Goal: Task Accomplishment & Management: Manage account settings

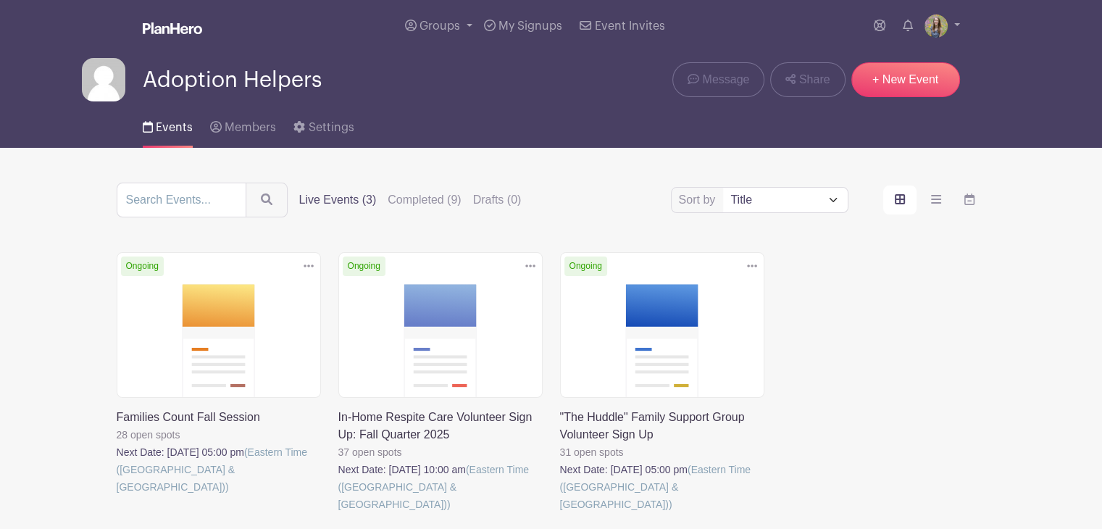
click at [338, 513] on link at bounding box center [338, 513] width 0 height 0
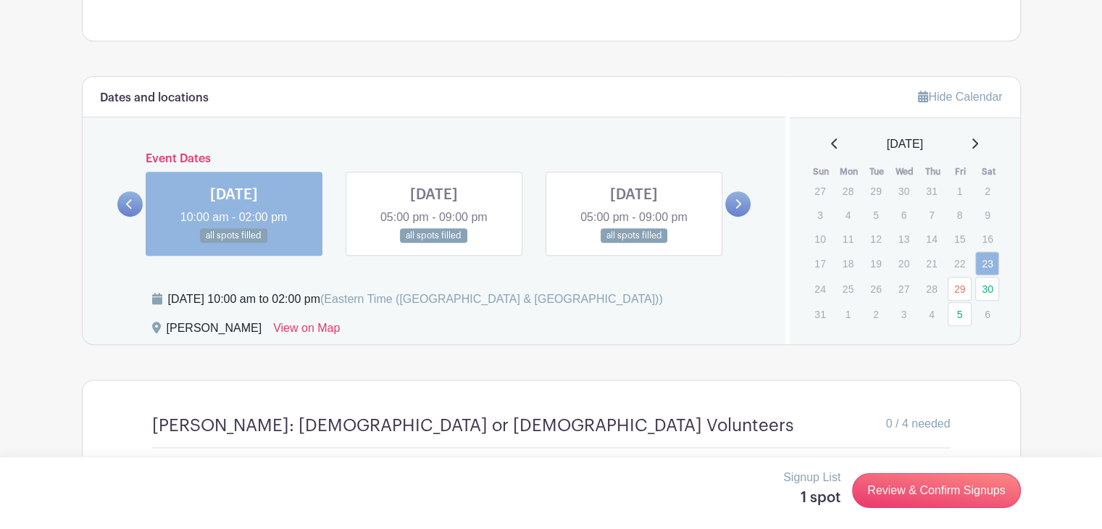
scroll to position [821, 0]
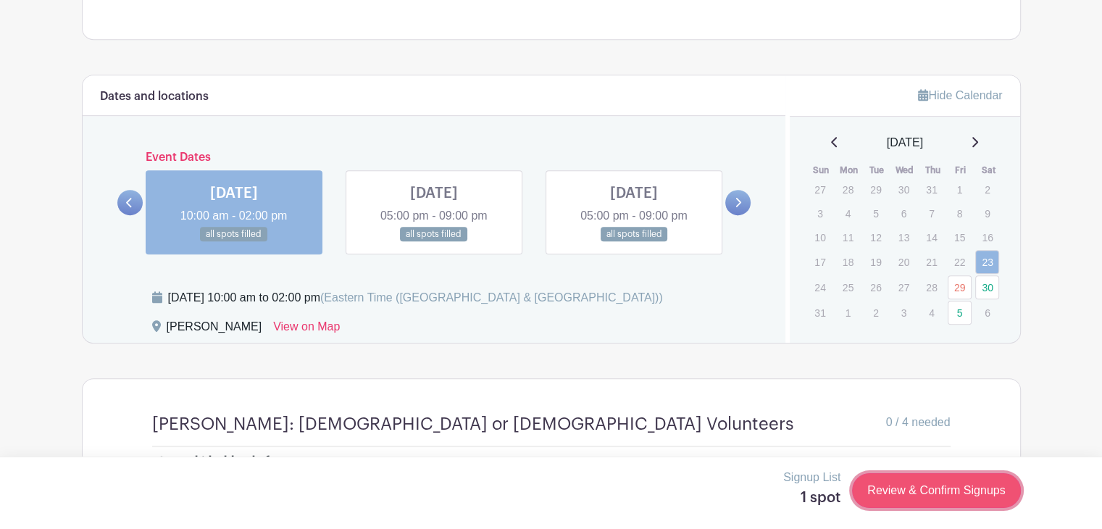
click at [912, 492] on link "Review & Confirm Signups" at bounding box center [936, 490] width 168 height 35
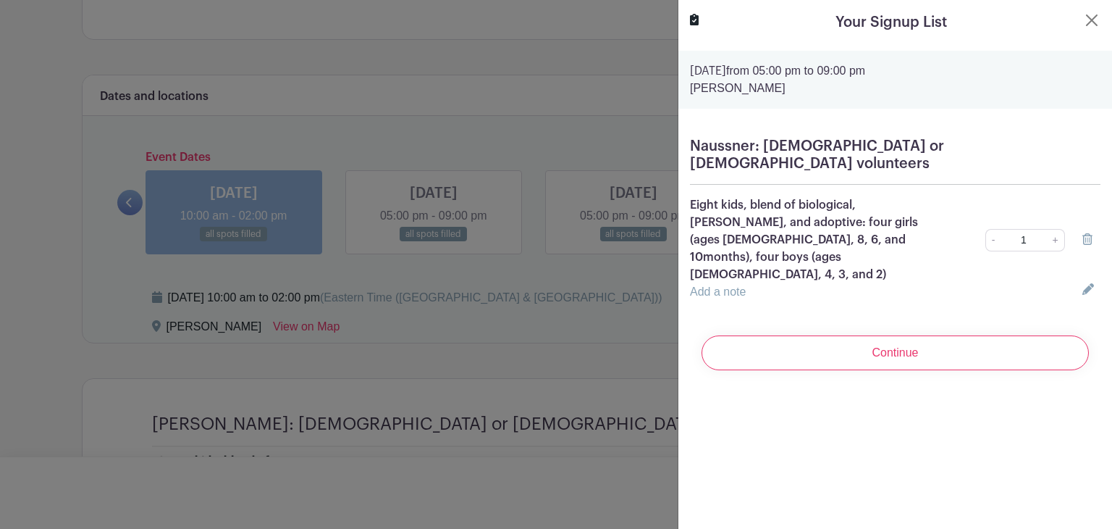
click at [1083, 233] on icon at bounding box center [1088, 239] width 10 height 12
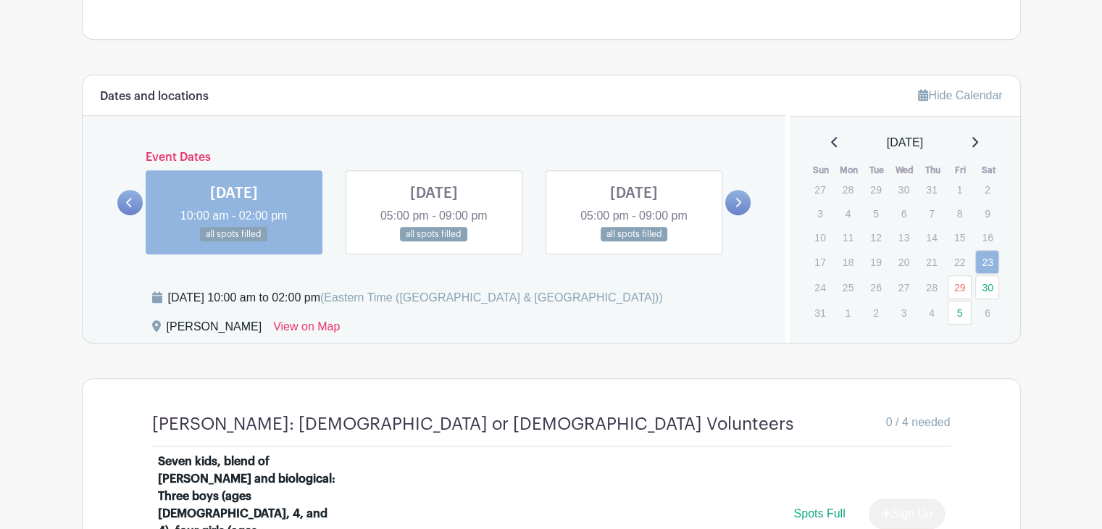
scroll to position [762, 0]
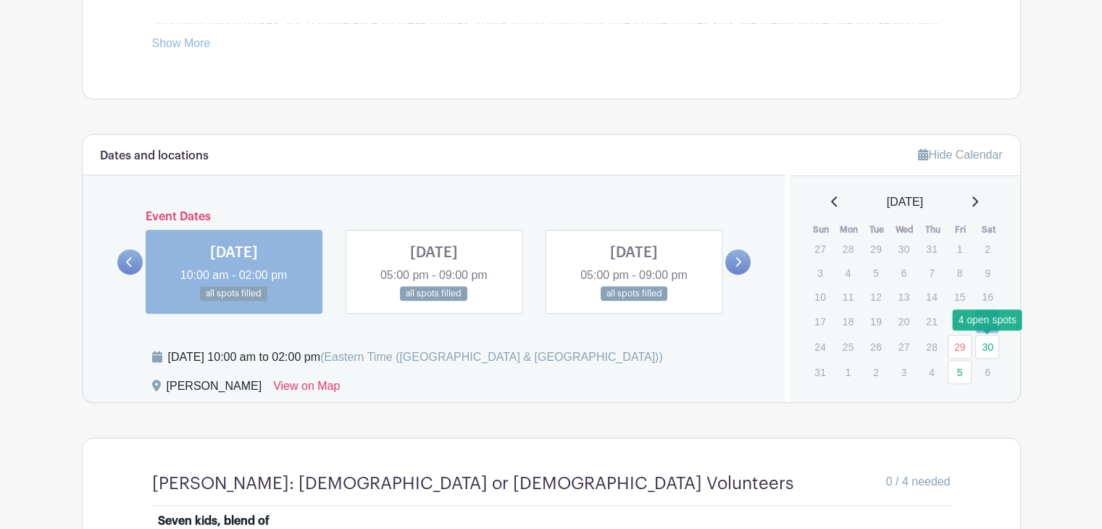
click at [983, 340] on link "30" at bounding box center [987, 347] width 24 height 24
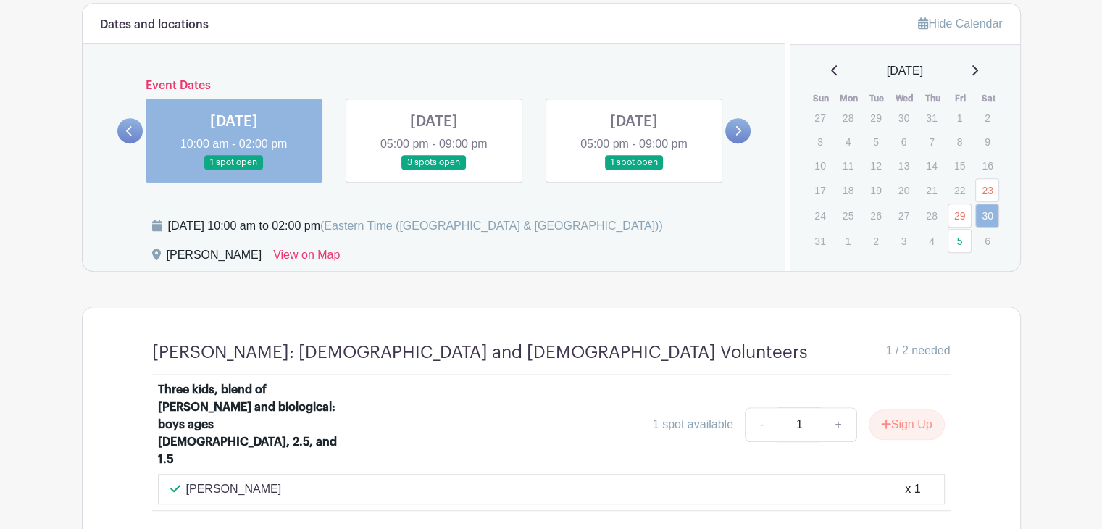
scroll to position [894, 0]
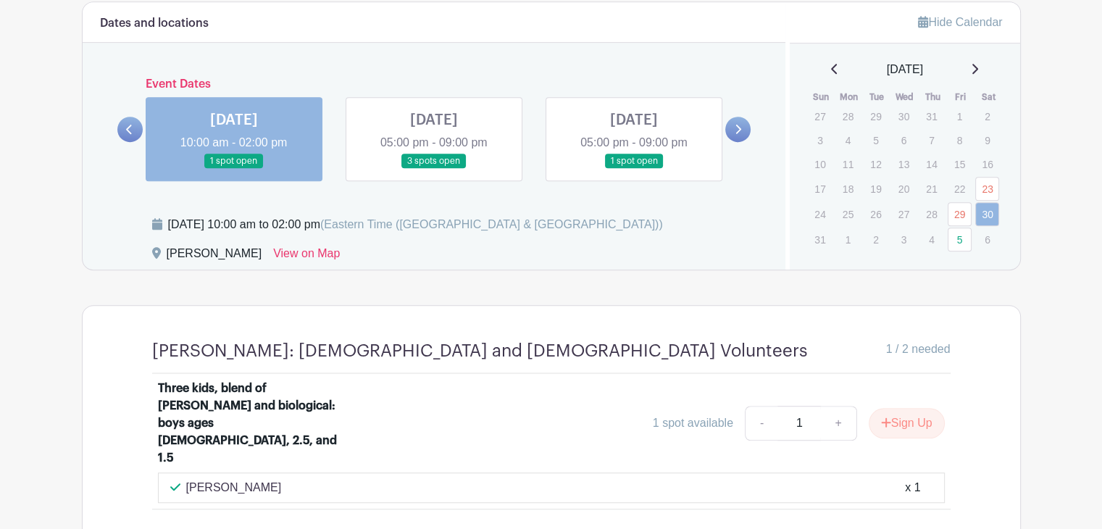
click at [434, 169] on link at bounding box center [434, 169] width 0 height 0
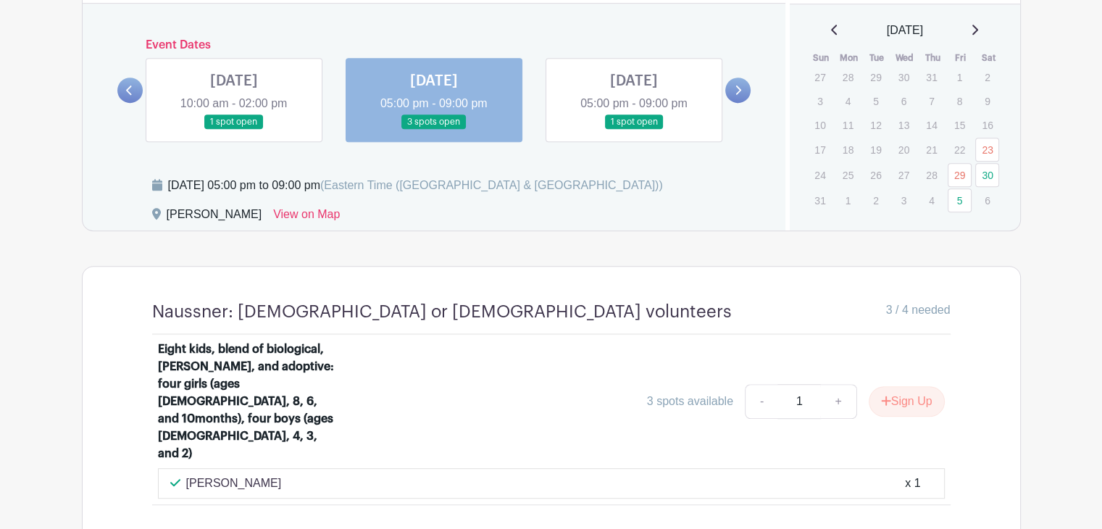
scroll to position [935, 0]
click at [914, 385] on button "Sign Up" at bounding box center [906, 400] width 76 height 30
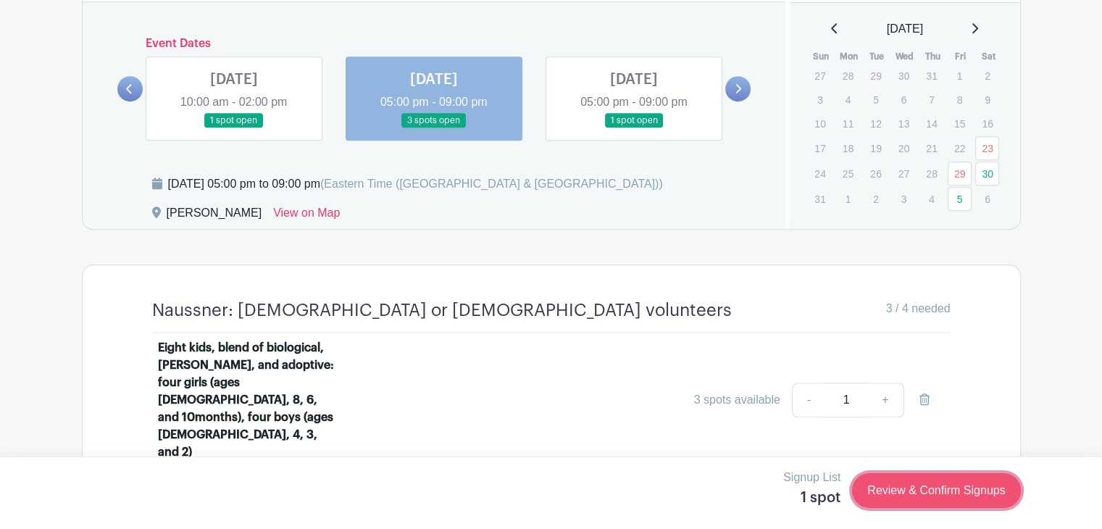
click at [906, 490] on link "Review & Confirm Signups" at bounding box center [936, 490] width 168 height 35
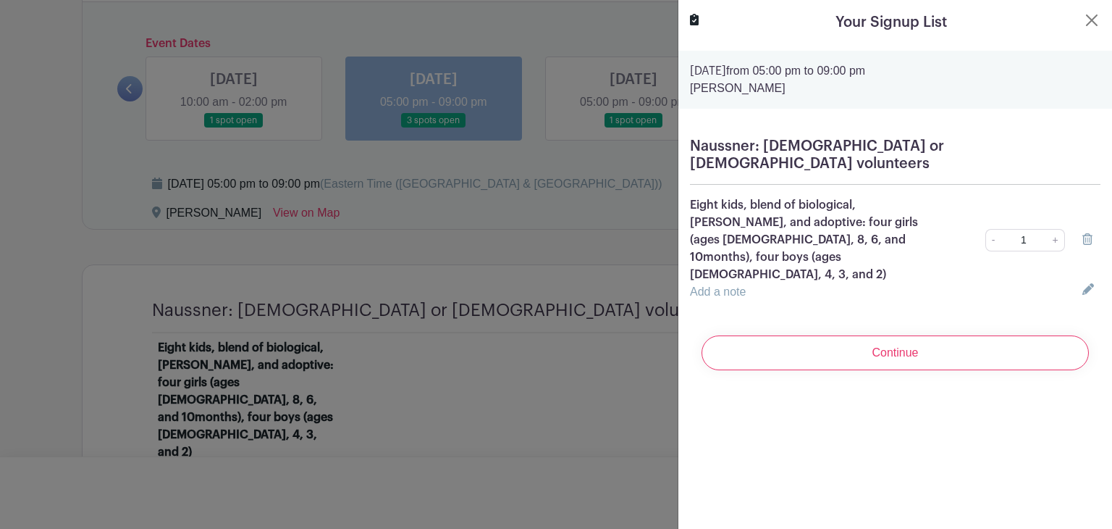
click at [1083, 233] on icon at bounding box center [1088, 239] width 10 height 12
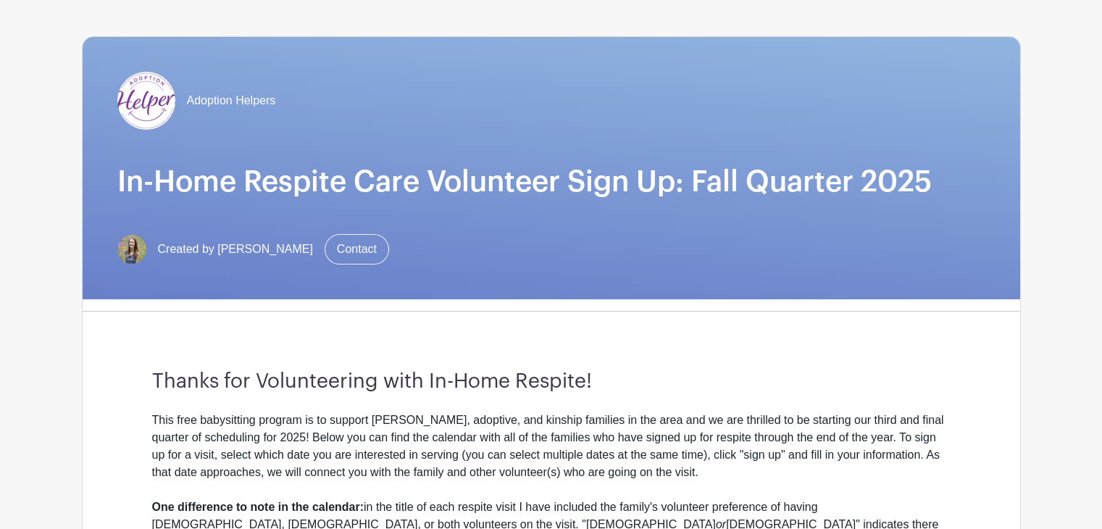
scroll to position [156, 0]
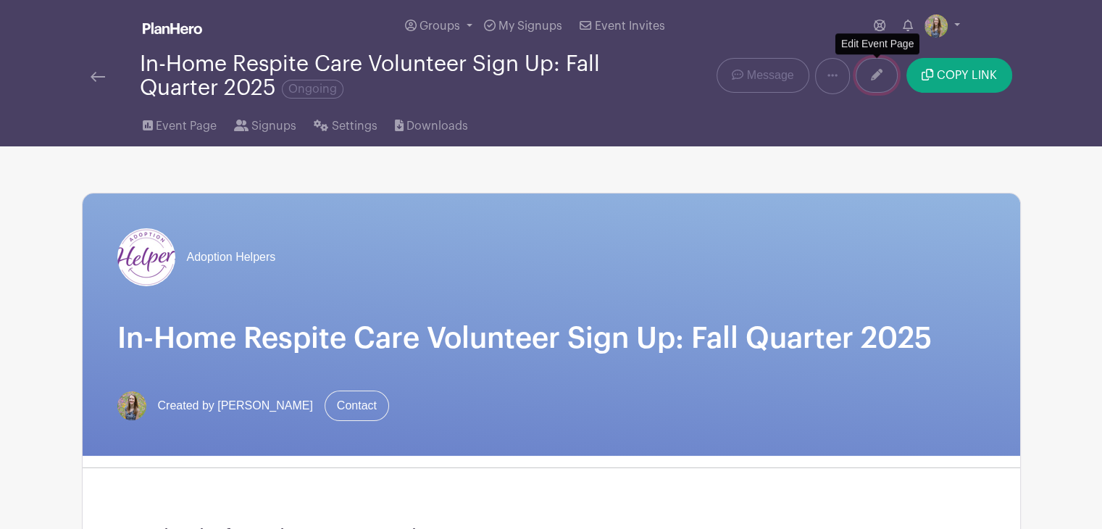
click at [878, 76] on icon at bounding box center [876, 75] width 12 height 12
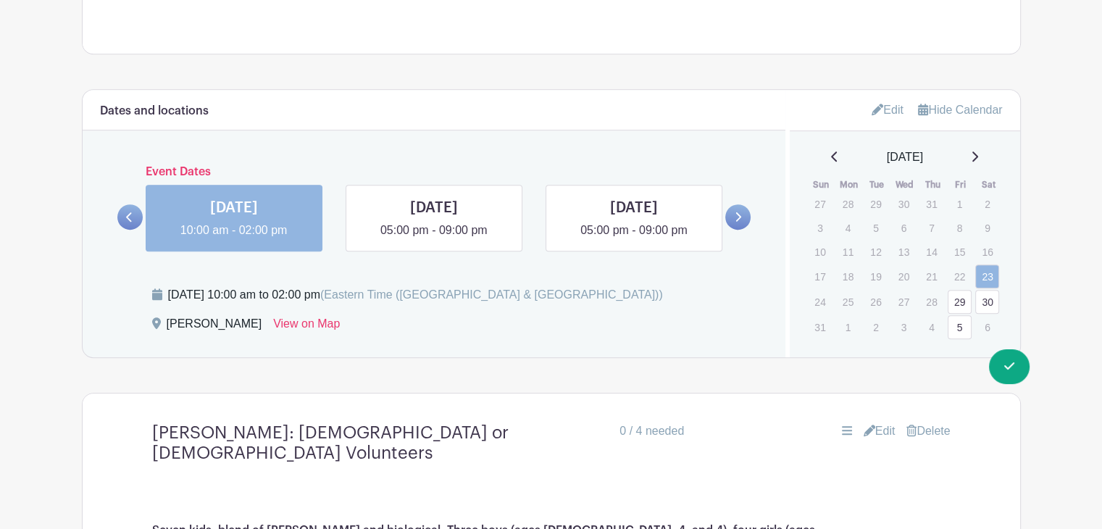
scroll to position [842, 0]
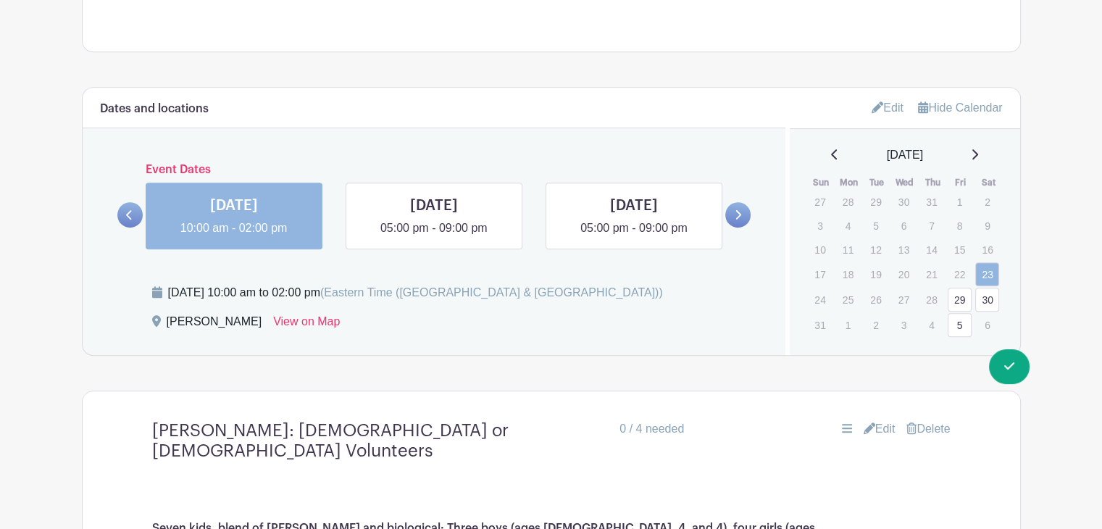
click at [871, 99] on link "Edit" at bounding box center [887, 108] width 32 height 24
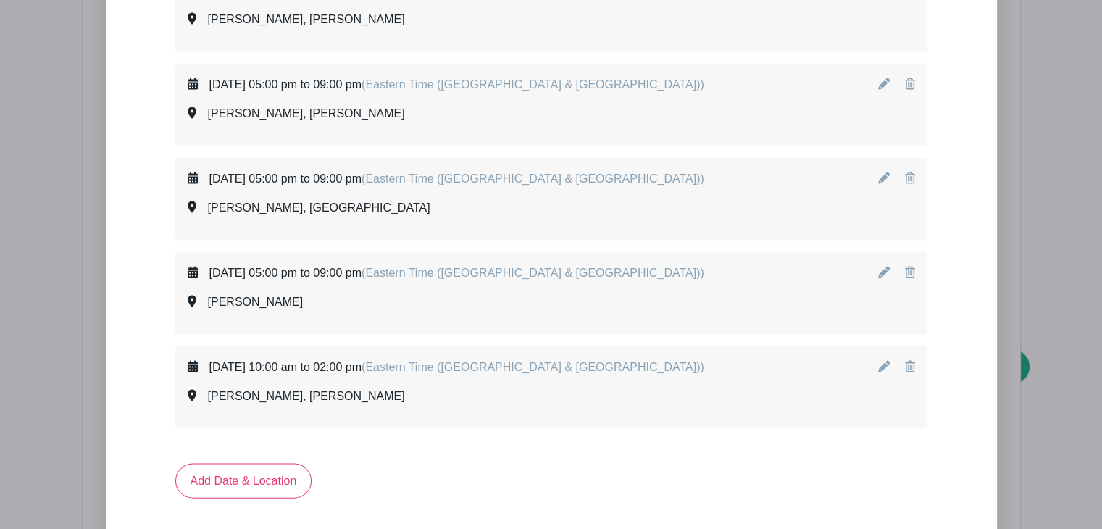
scroll to position [2969, 0]
click at [264, 474] on link "Add Date & Location" at bounding box center [243, 481] width 137 height 35
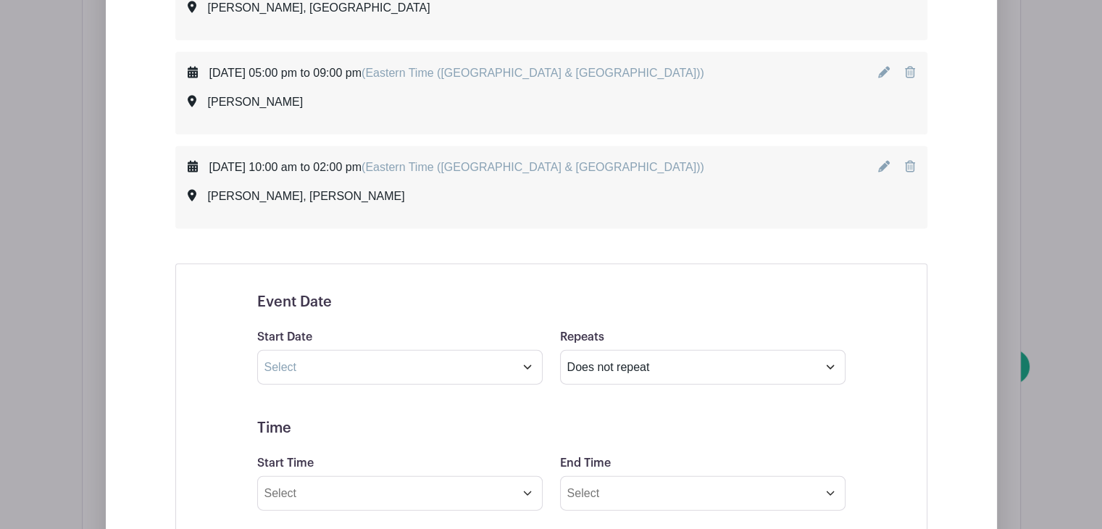
scroll to position [3208, 0]
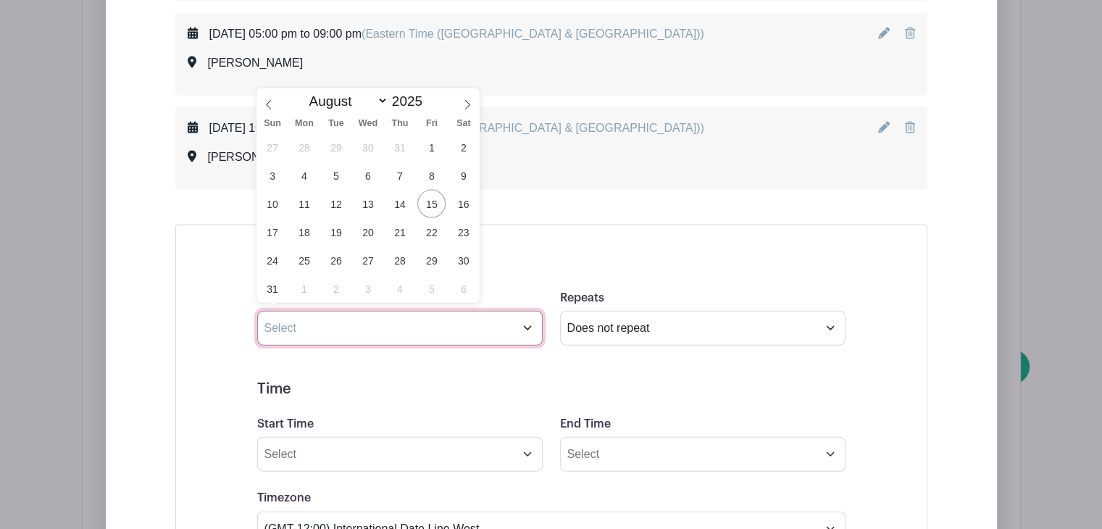
click at [393, 332] on input "text" at bounding box center [399, 328] width 285 height 35
click at [467, 101] on icon at bounding box center [467, 105] width 10 height 10
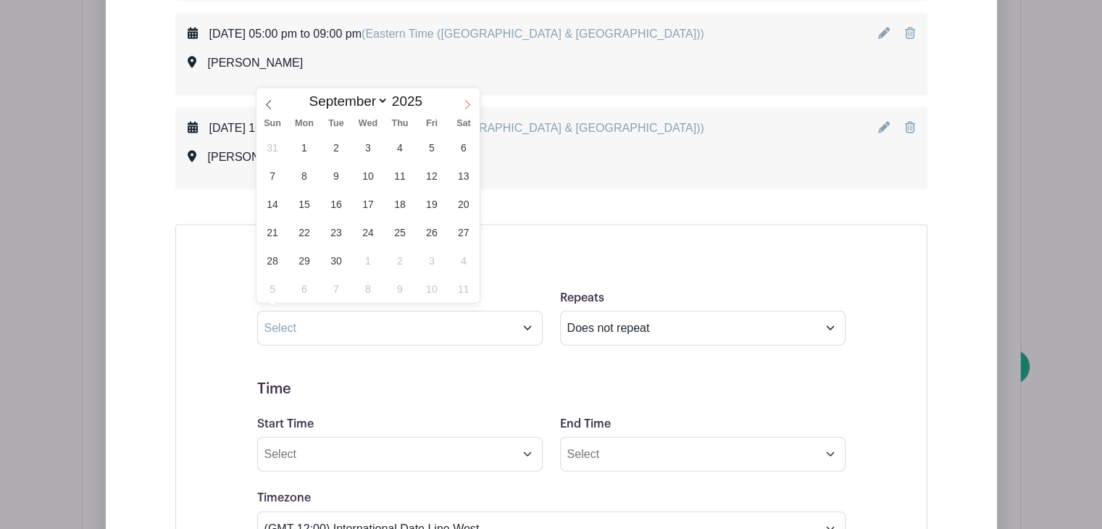
click at [467, 101] on icon at bounding box center [467, 105] width 10 height 10
select select "9"
click at [466, 226] on span "25" at bounding box center [463, 232] width 28 height 28
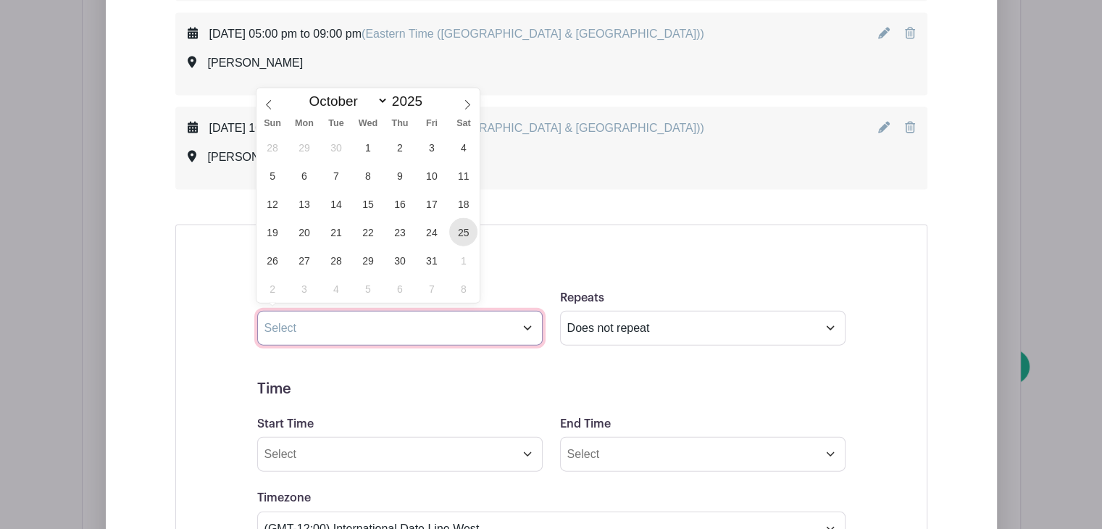
type input "Oct 25 2025"
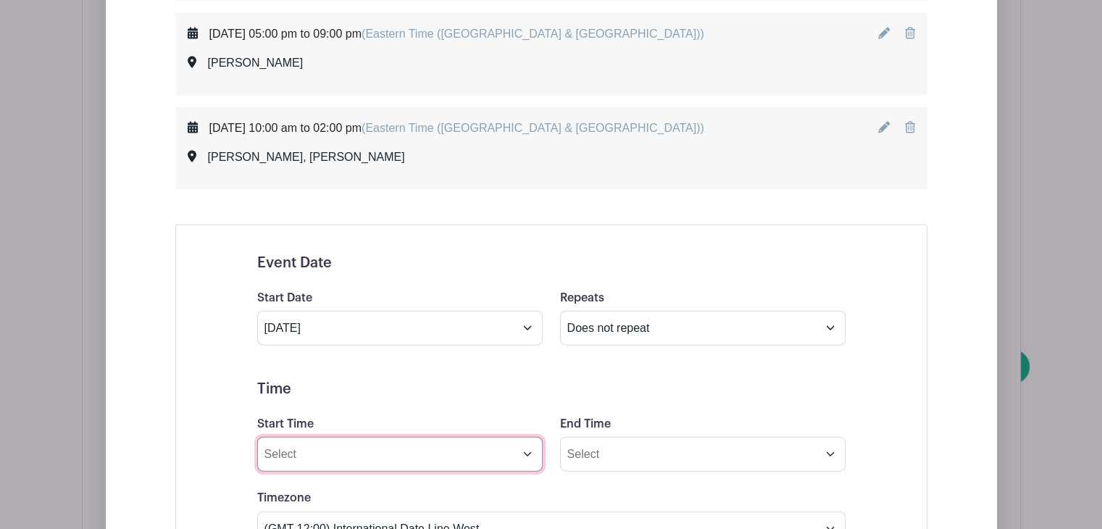
click at [342, 443] on input "Start Time" at bounding box center [399, 454] width 285 height 35
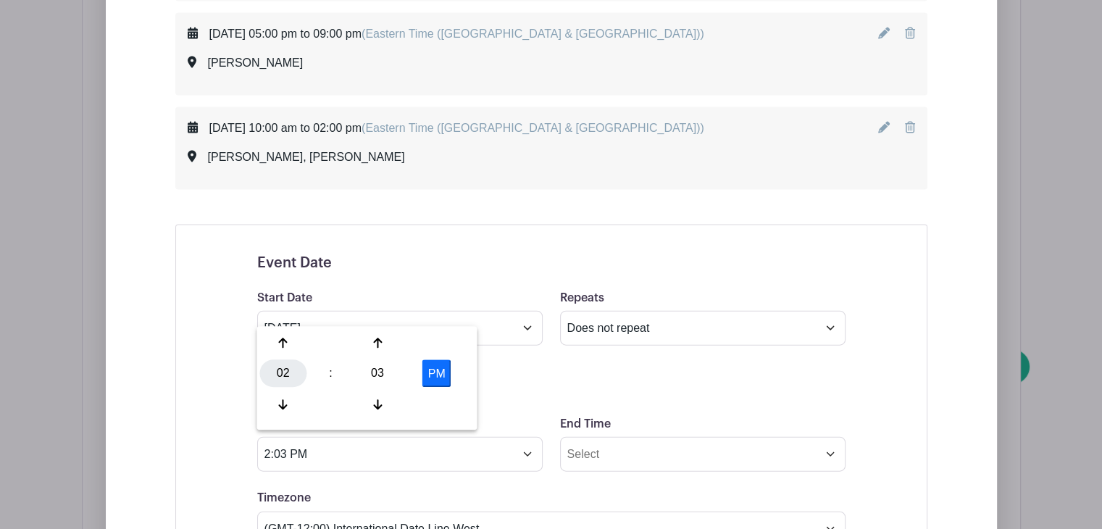
click at [278, 366] on div "02" at bounding box center [282, 374] width 47 height 28
click at [374, 400] on div "10" at bounding box center [390, 404] width 49 height 28
click at [379, 380] on div "03" at bounding box center [377, 374] width 47 height 28
click at [284, 343] on div "00" at bounding box center [283, 344] width 49 height 28
click at [434, 373] on button "PM" at bounding box center [436, 374] width 29 height 28
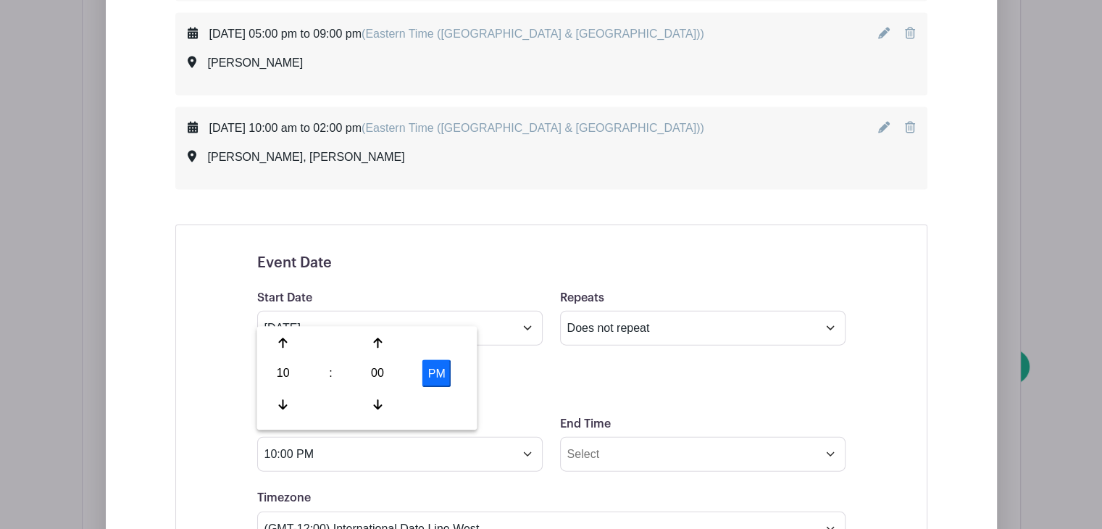
type input "10:00 AM"
click at [613, 437] on input "End Time" at bounding box center [702, 454] width 285 height 35
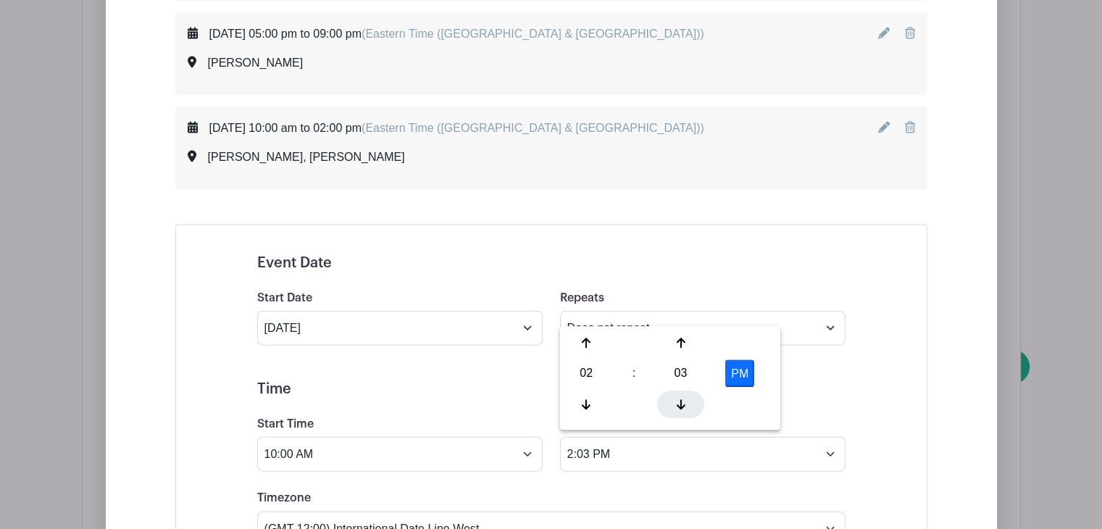
click at [692, 408] on div at bounding box center [680, 404] width 47 height 28
type input "2:00 PM"
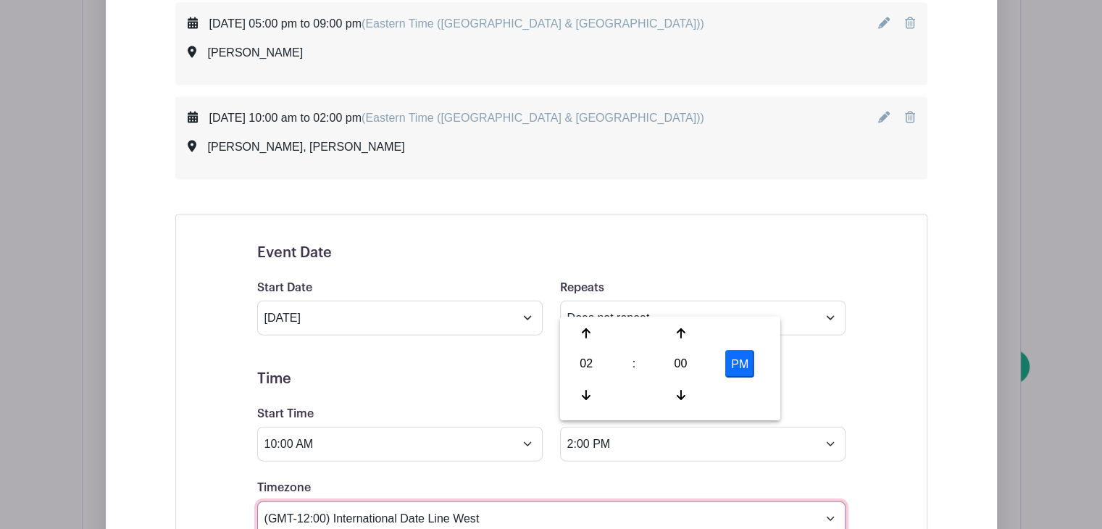
click at [519, 503] on select "(GMT-12:00) International Date Line West (GMT-11:00) American Samoa (GMT-11:00)…" at bounding box center [551, 518] width 588 height 35
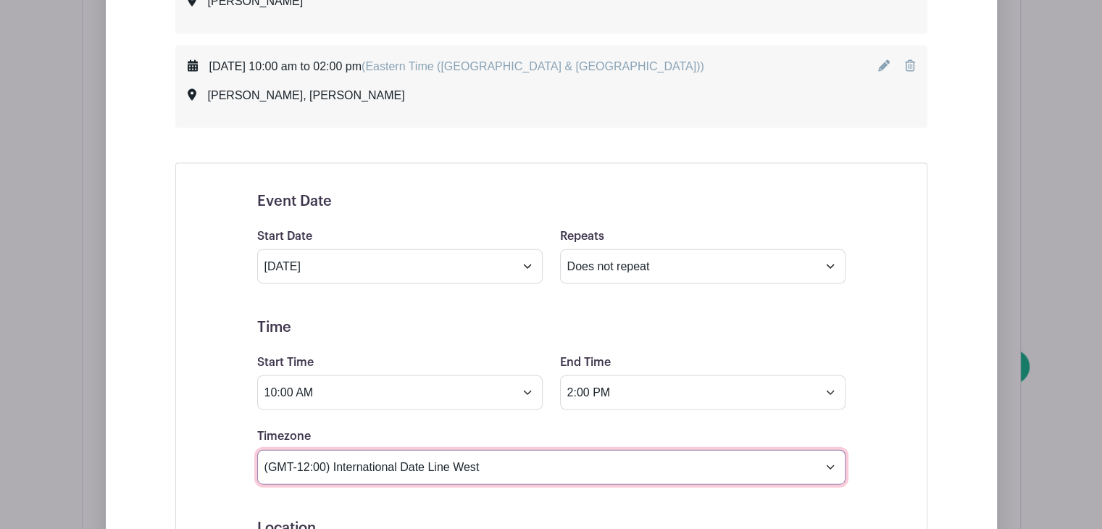
scroll to position [3276, 0]
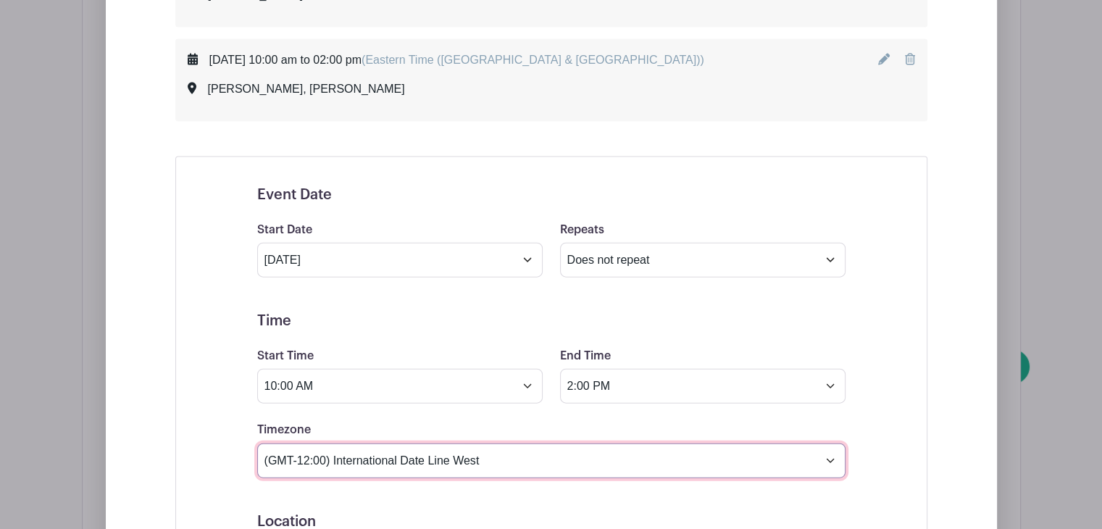
click at [494, 443] on select "(GMT-12:00) International Date Line West (GMT-11:00) American Samoa (GMT-11:00)…" at bounding box center [551, 460] width 588 height 35
select select "Eastern Time (US & Canada)"
click at [257, 443] on select "(GMT-12:00) International Date Line West (GMT-11:00) American Samoa (GMT-11:00)…" at bounding box center [551, 460] width 588 height 35
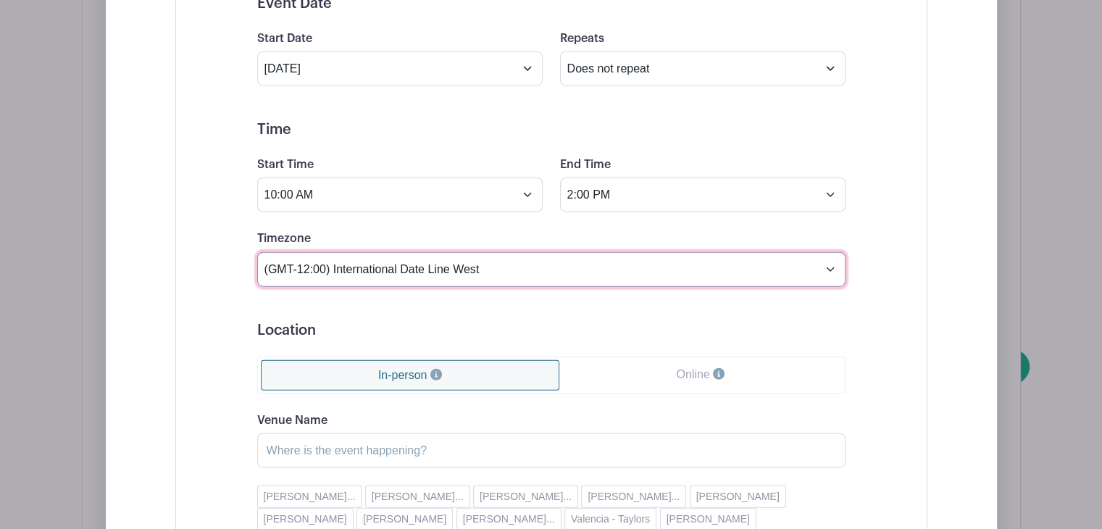
scroll to position [3488, 0]
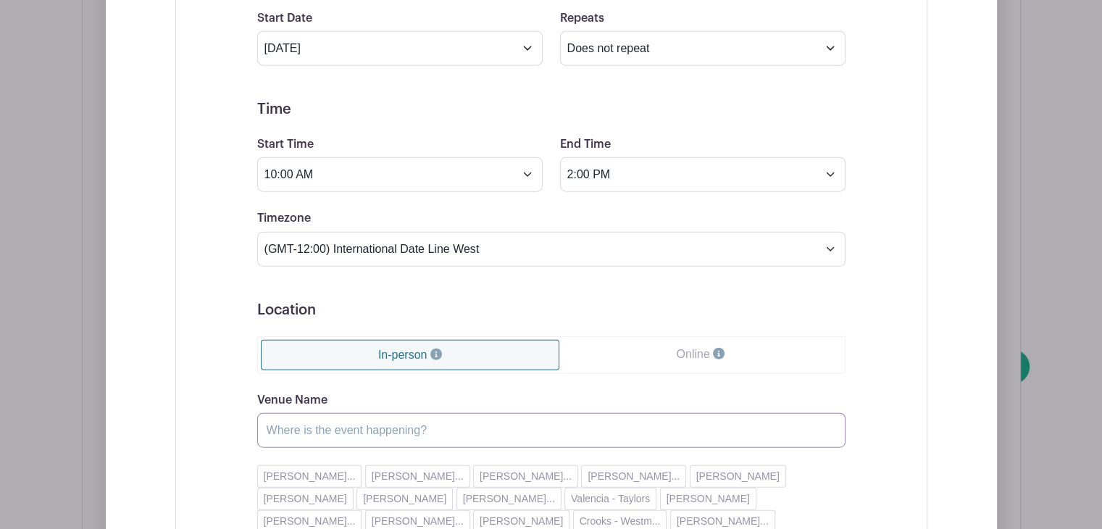
click at [328, 429] on input "Venue Name" at bounding box center [551, 430] width 588 height 35
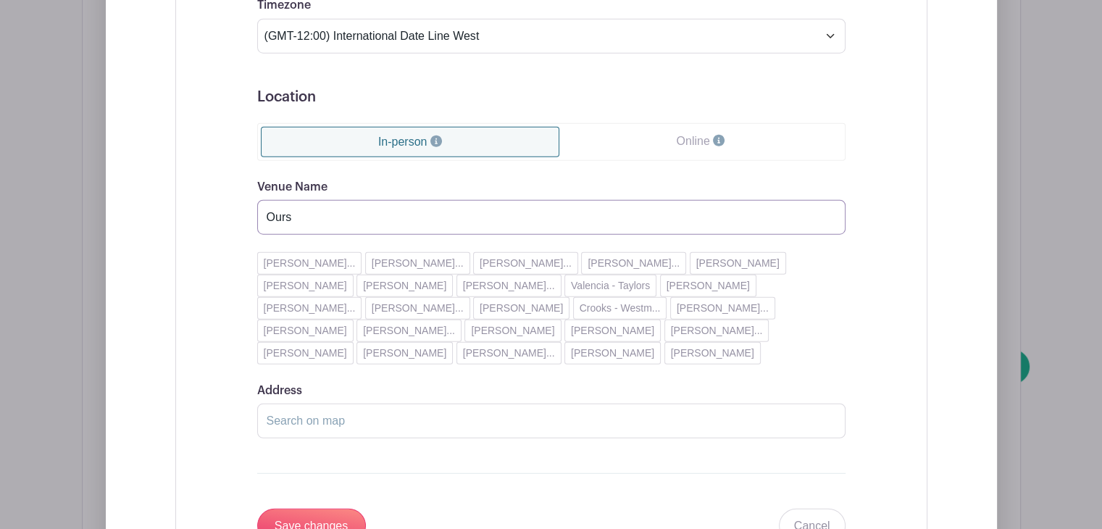
scroll to position [3702, 0]
type input "Ours"
click at [297, 416] on input "Address" at bounding box center [551, 419] width 588 height 35
paste input "25 Midland Ct"
type input "25 Midland Ct"
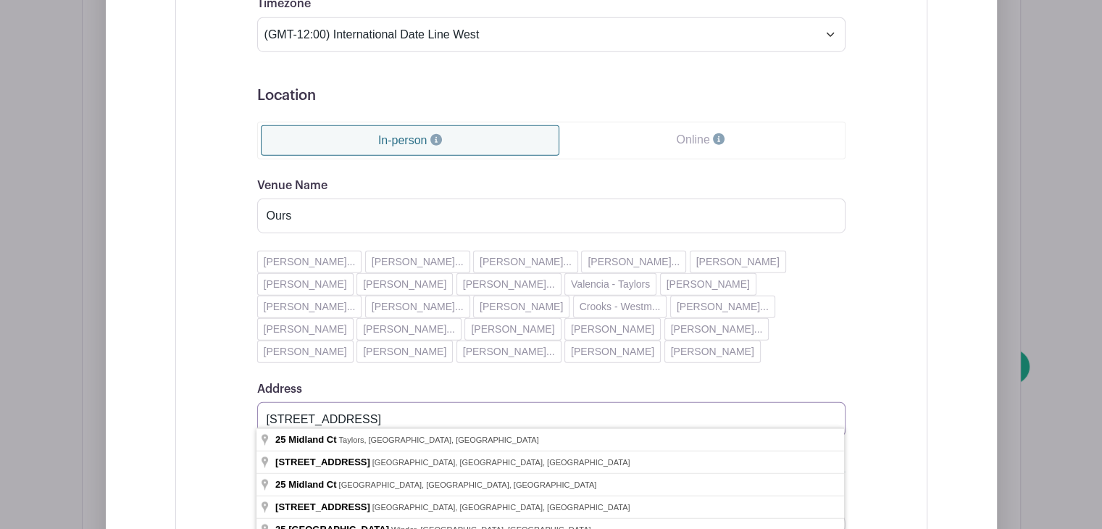
drag, startPoint x: 353, startPoint y: 409, endPoint x: 264, endPoint y: 388, distance: 91.5
click at [264, 388] on div "Address 25 Midland Ct" at bounding box center [551, 408] width 588 height 56
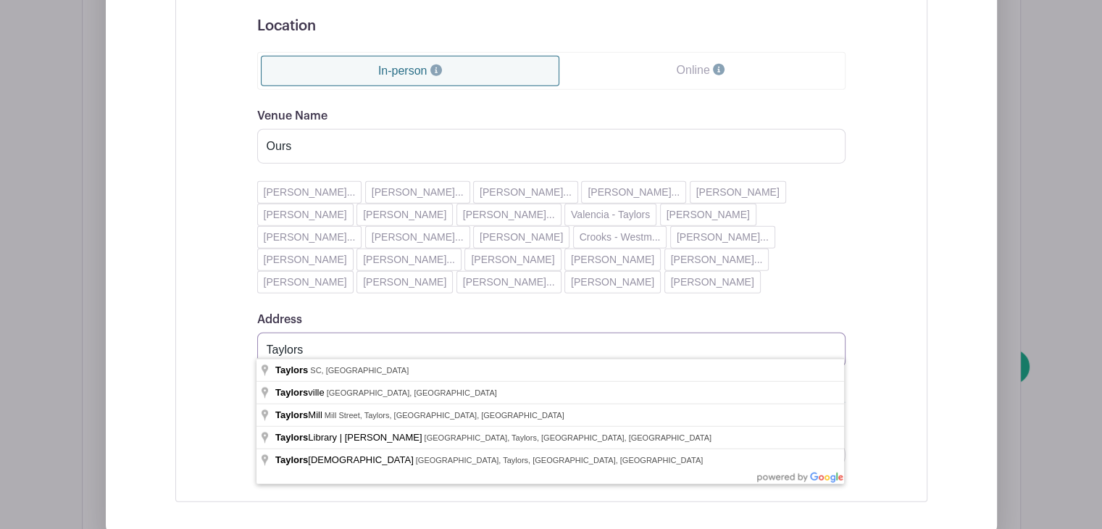
scroll to position [3773, 0]
type input "Taylors"
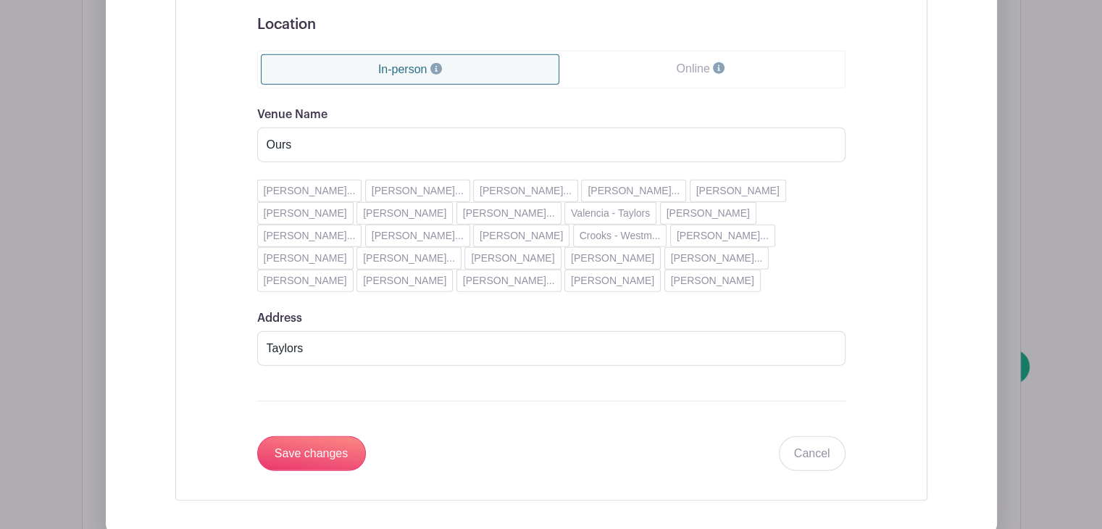
click at [220, 377] on div "Event Date Start Date Oct 25 2025 Repeats Does not repeat Daily Weekly Monthly …" at bounding box center [551, 80] width 752 height 841
click at [319, 436] on input "Save changes" at bounding box center [311, 453] width 109 height 35
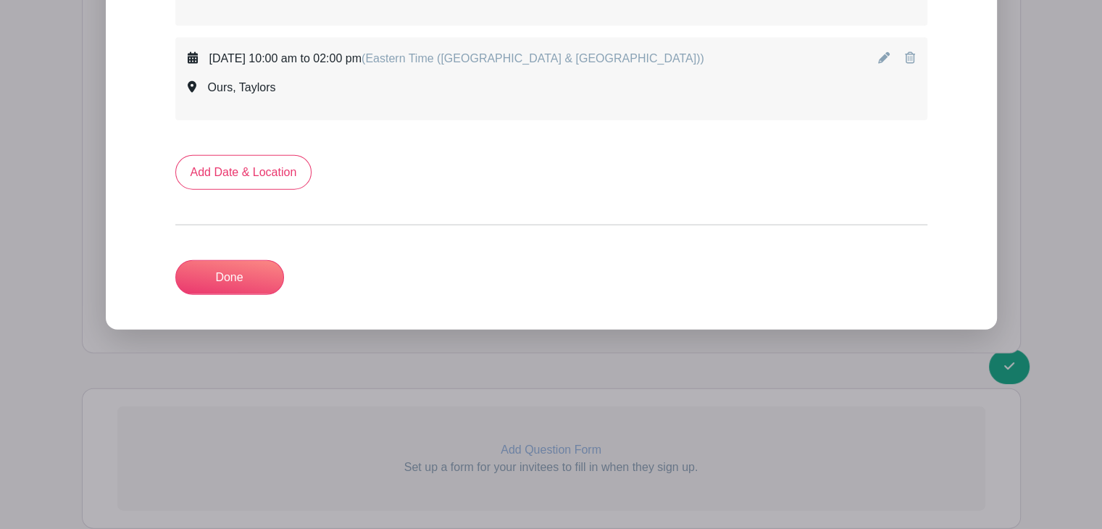
scroll to position [3371, 0]
click at [256, 261] on link "Done" at bounding box center [229, 278] width 109 height 35
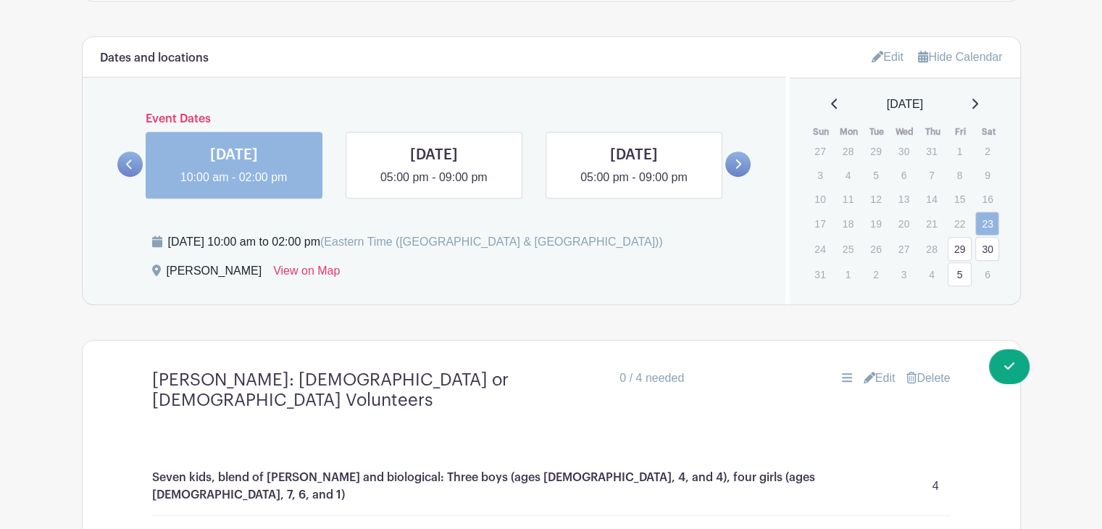
scroll to position [891, 0]
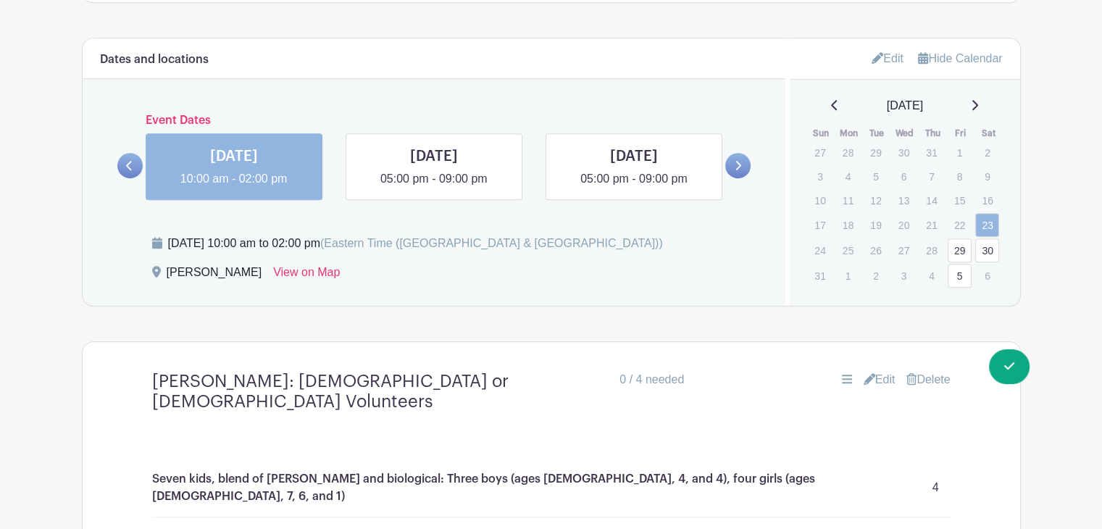
click at [978, 110] on icon at bounding box center [973, 105] width 7 height 12
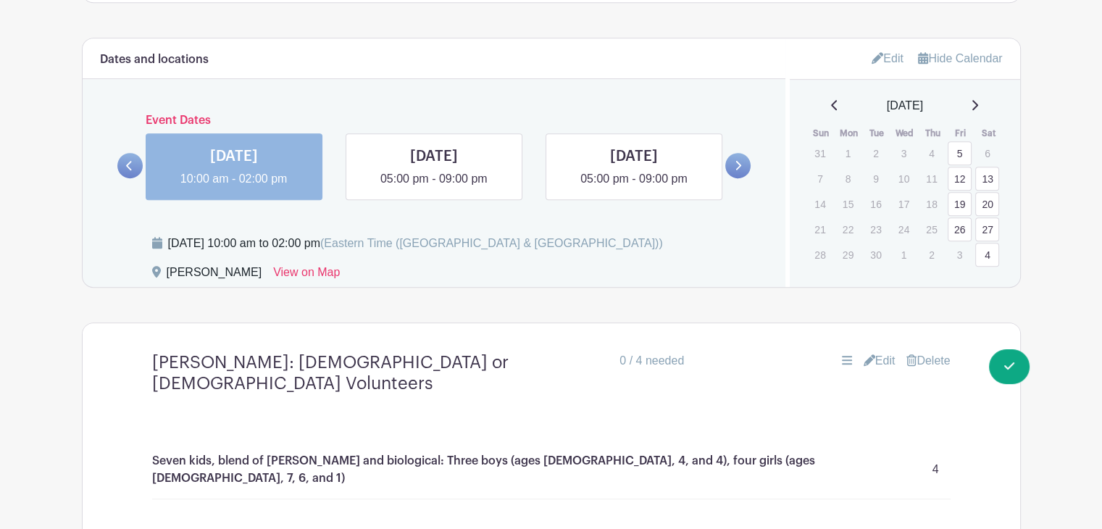
click at [978, 110] on icon at bounding box center [973, 105] width 7 height 12
click at [990, 225] on link "25" at bounding box center [987, 229] width 24 height 24
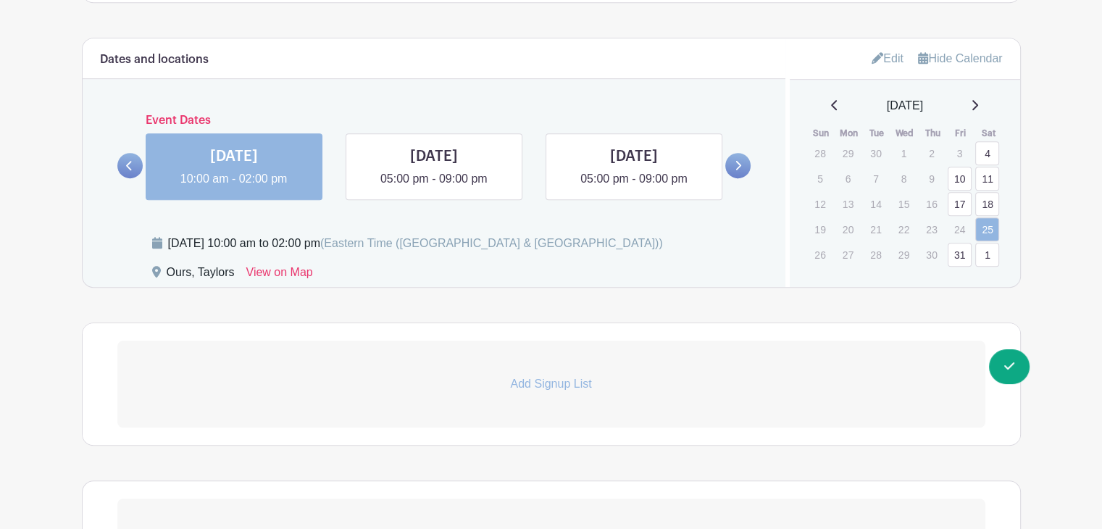
click at [406, 372] on link "Add Signup List" at bounding box center [551, 383] width 868 height 87
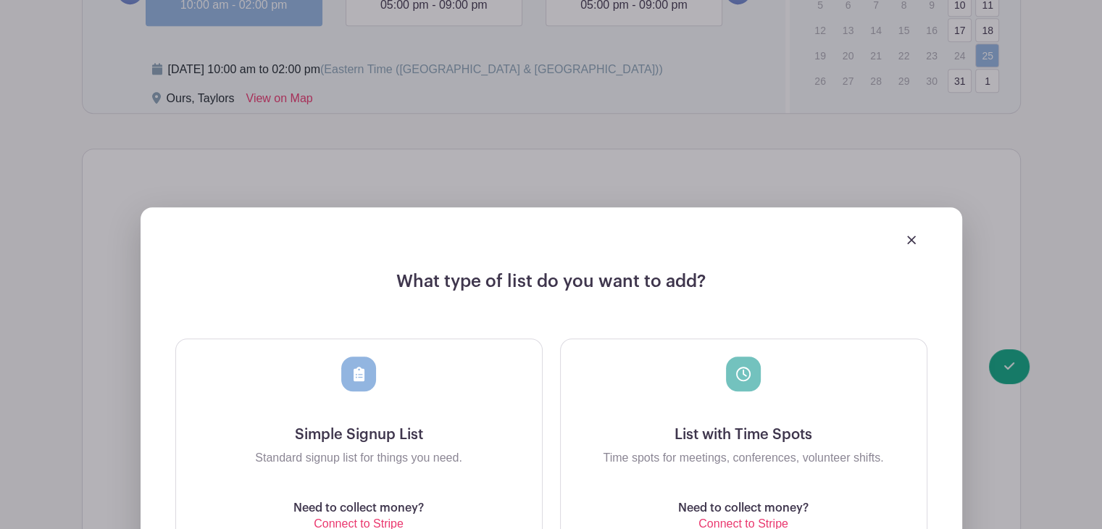
scroll to position [1262, 0]
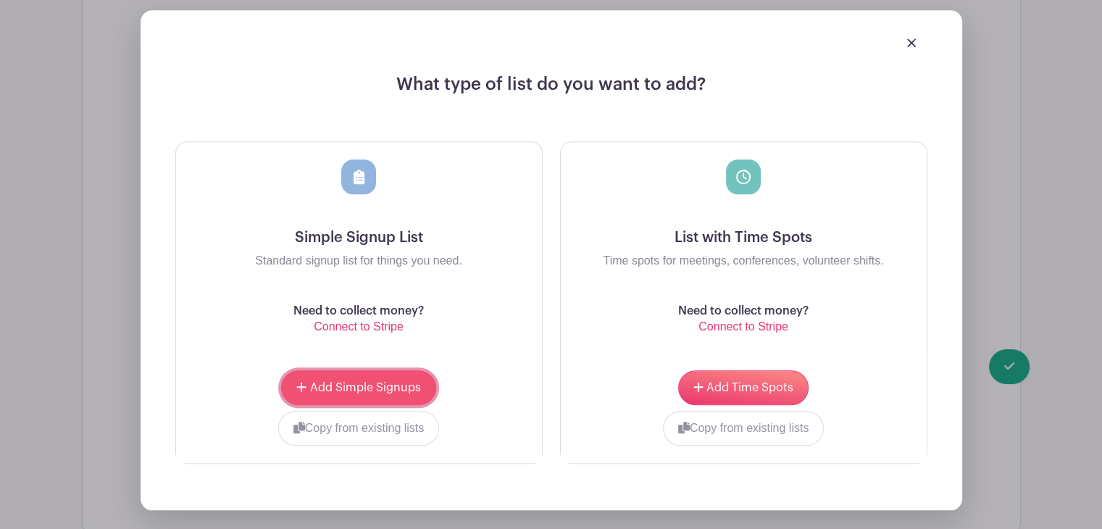
click at [397, 376] on button "Add Simple Signups" at bounding box center [358, 387] width 154 height 35
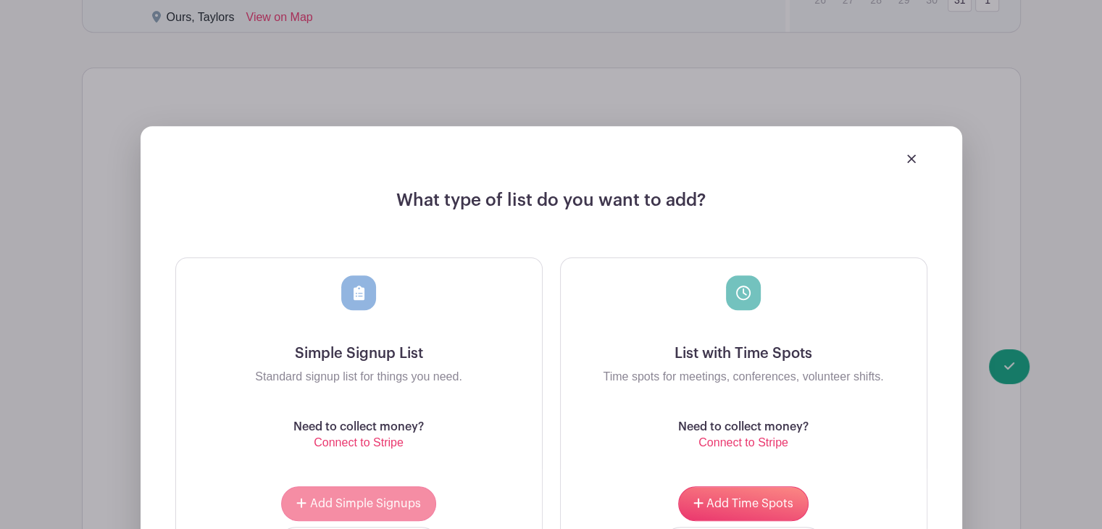
scroll to position [1378, 0]
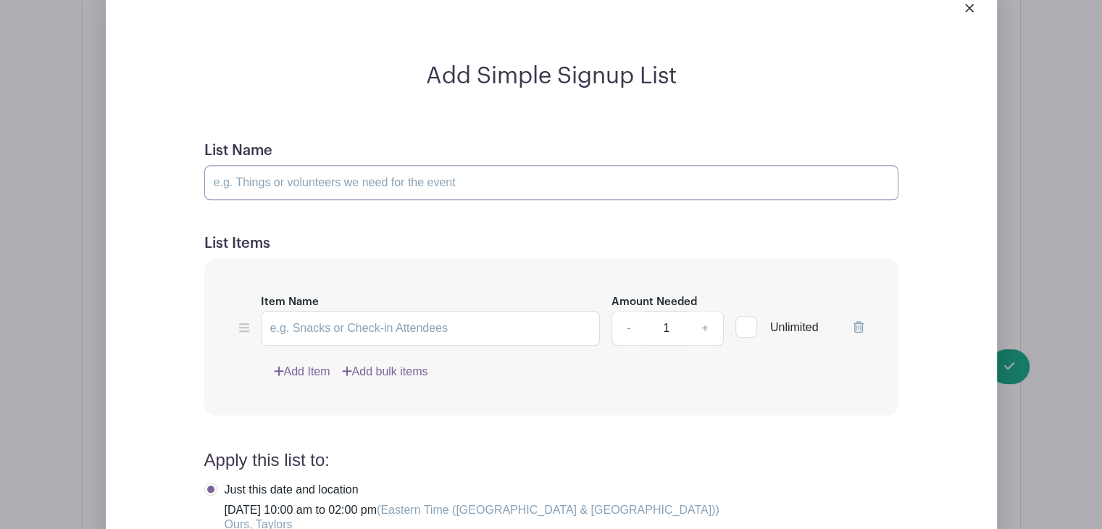
click at [270, 187] on input "List Name" at bounding box center [551, 182] width 694 height 35
type input "Ours: Male and Female volunteers"
click at [291, 322] on input "Item Name" at bounding box center [431, 328] width 340 height 35
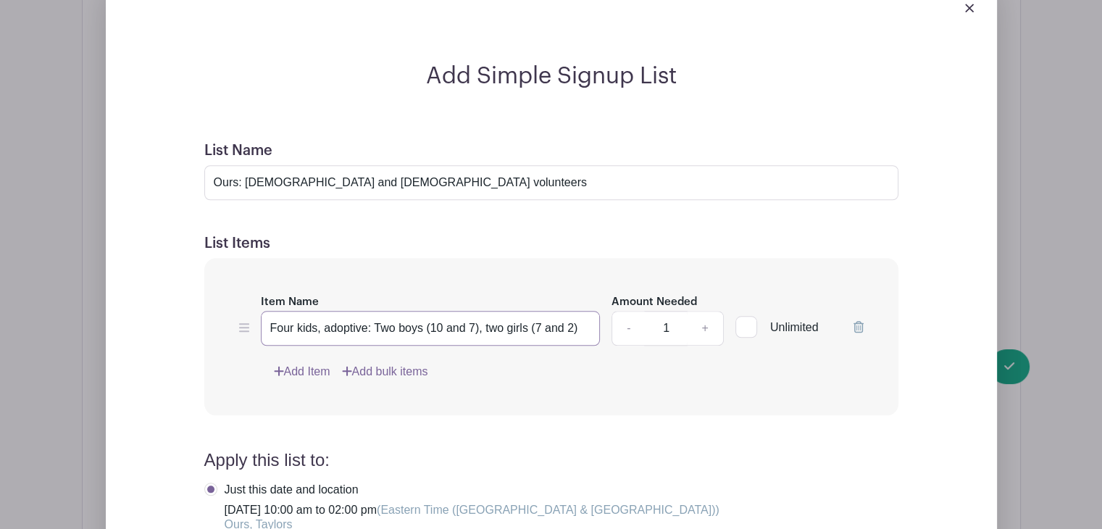
click at [431, 332] on input "Four kids, adoptive: Two boys (10 and 7), two girls (7 and 2)" at bounding box center [431, 328] width 340 height 35
click at [561, 330] on input "Four kids, adoptive: Two boys (ages 10 and 7), two girls (7 and 2)" at bounding box center [431, 328] width 340 height 35
type input "Four kids, adoptive: Two boys (ages 10 and 7), two girls (ages 7 and 2)"
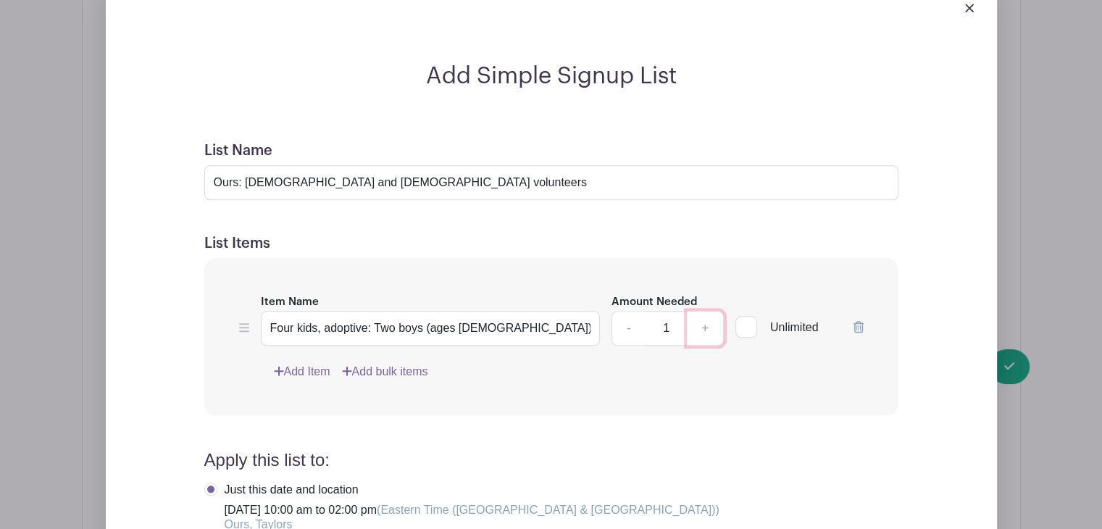
click at [704, 326] on link "+" at bounding box center [705, 328] width 36 height 35
type input "2"
click at [534, 328] on input "Four kids, adoptive: Two boys (ages 10 and 7), two girls (ages 7 and 2)" at bounding box center [431, 328] width 340 height 35
click at [576, 398] on div "Item Name Four kids, adoptive: Two boys (ages 10 and 7), two girls (ages 7 and …" at bounding box center [551, 336] width 694 height 157
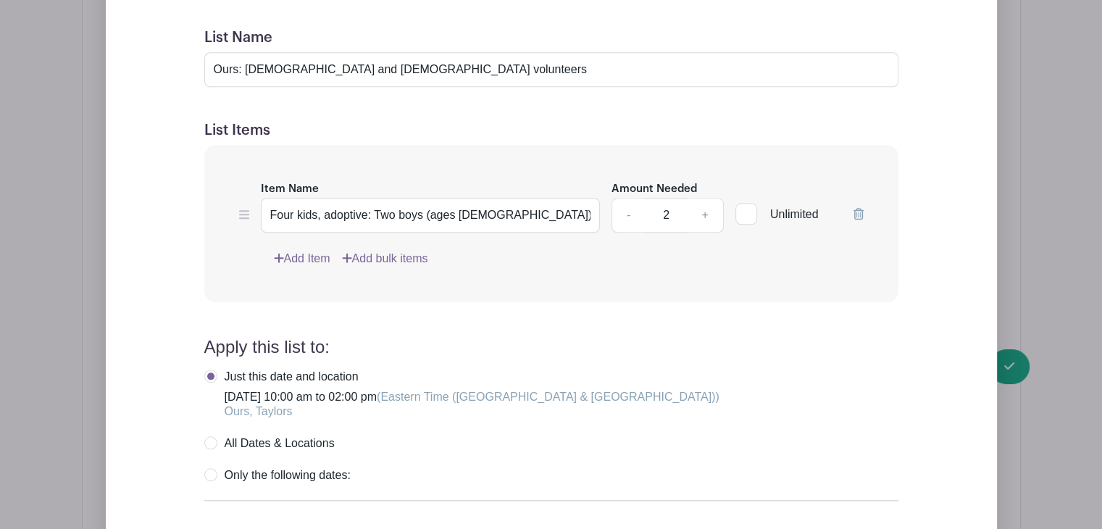
scroll to position [1724, 0]
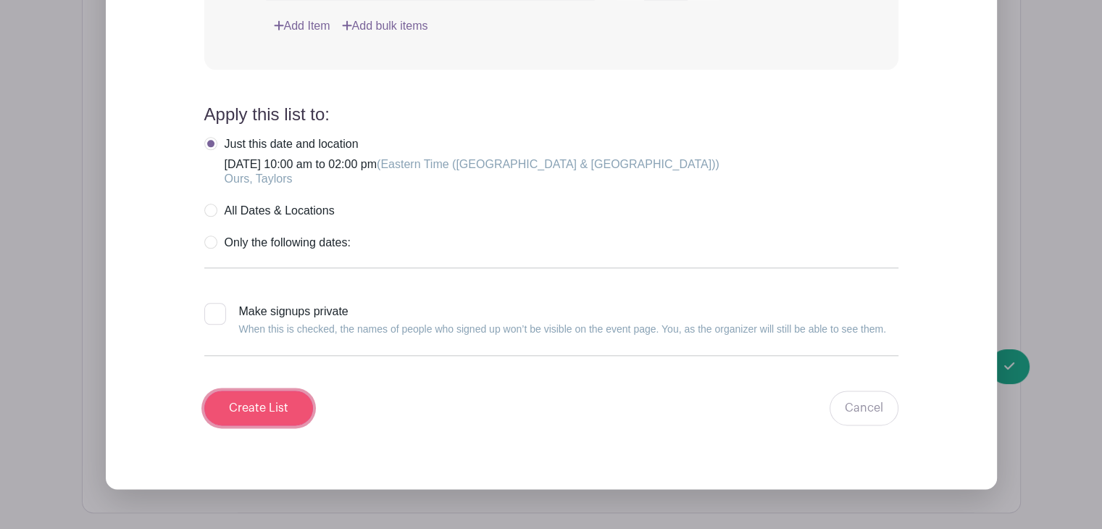
click at [246, 409] on input "Create List" at bounding box center [258, 407] width 109 height 35
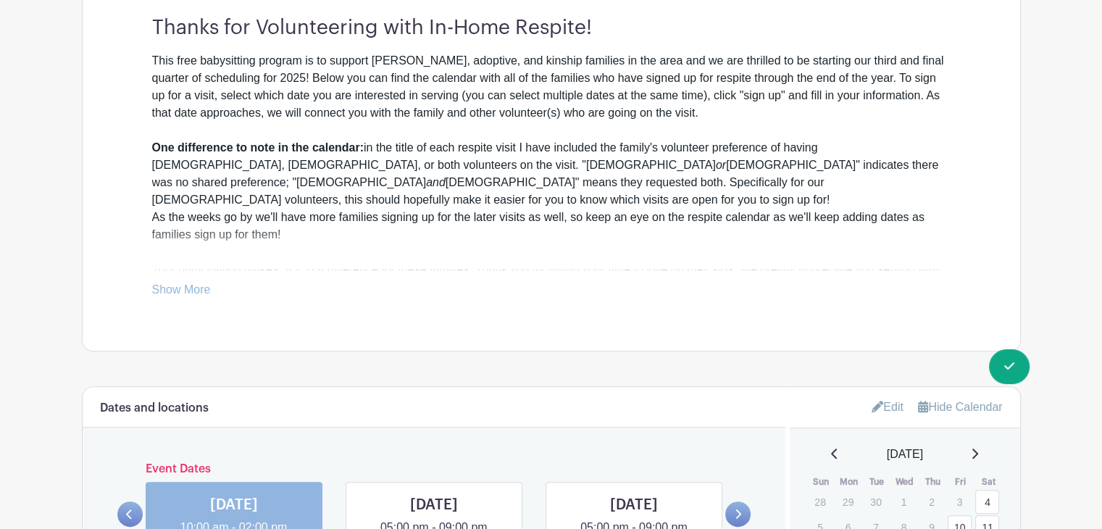
scroll to position [539, 0]
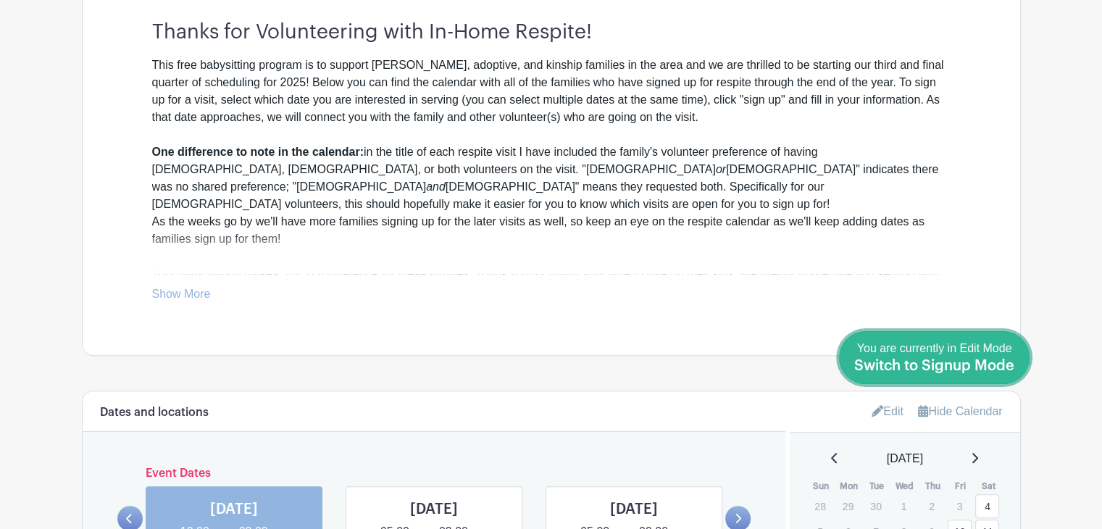
click at [1009, 354] on span "You are currently in Edit Mode Switch to Signup Mode" at bounding box center [934, 357] width 160 height 30
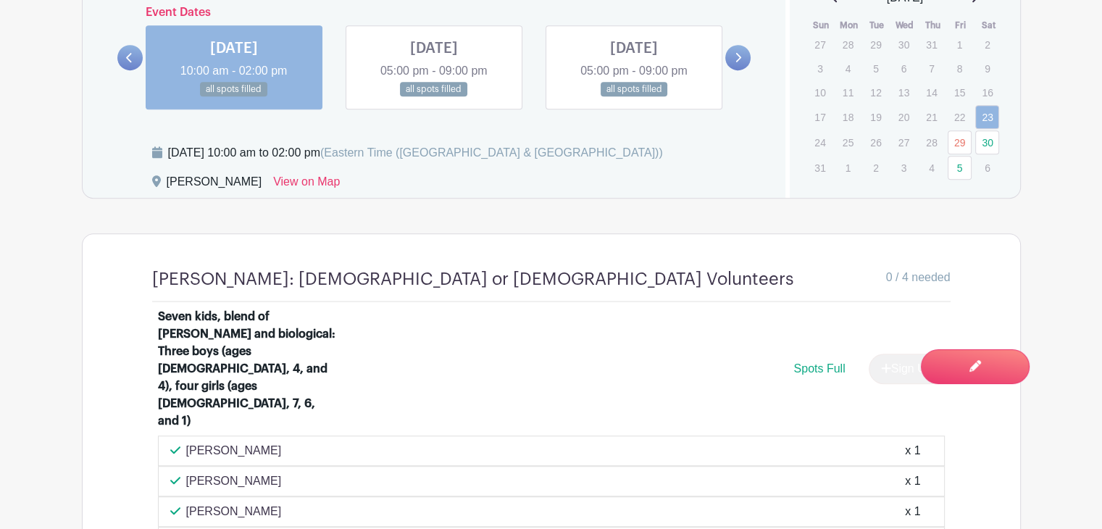
scroll to position [965, 0]
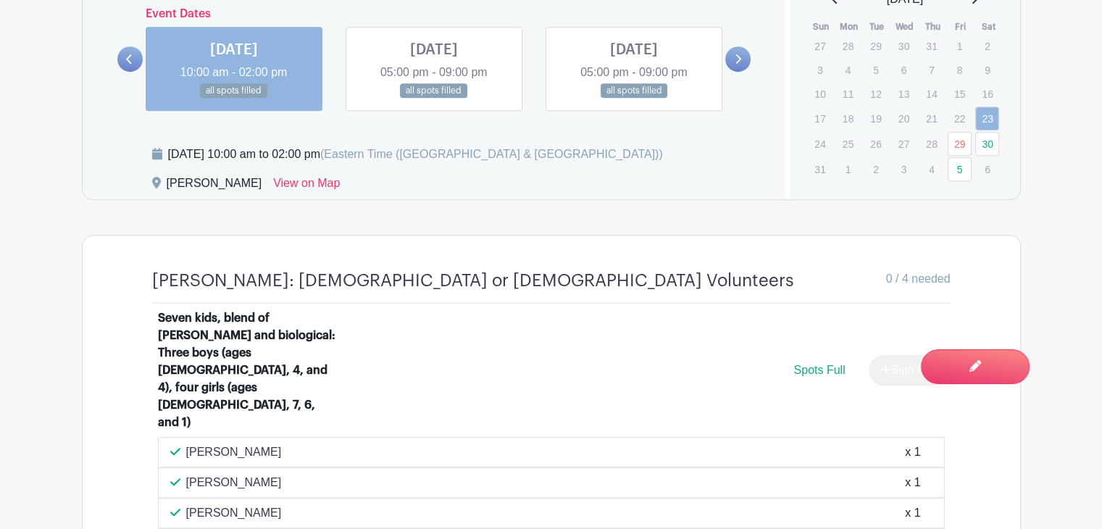
click at [434, 98] on link at bounding box center [434, 98] width 0 height 0
